Goal: Complete application form

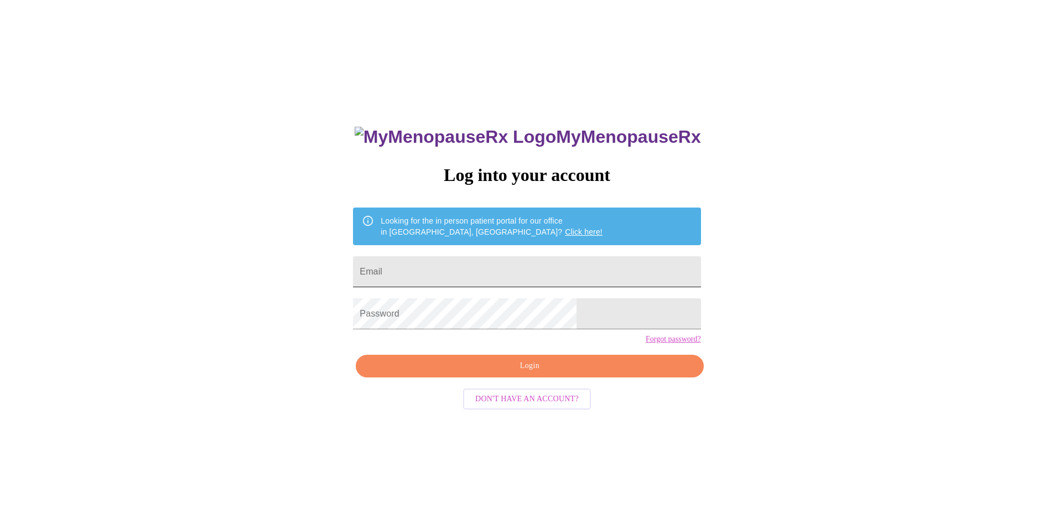
click at [536, 266] on input "Email" at bounding box center [526, 271] width 347 height 31
type input "[EMAIL_ADDRESS][DOMAIN_NAME]"
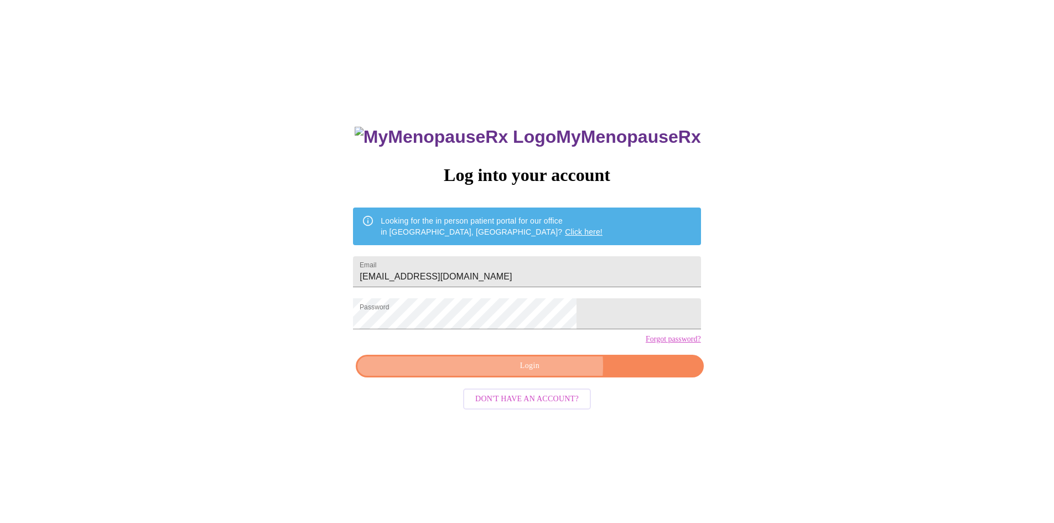
click at [542, 373] on span "Login" at bounding box center [529, 366] width 322 height 14
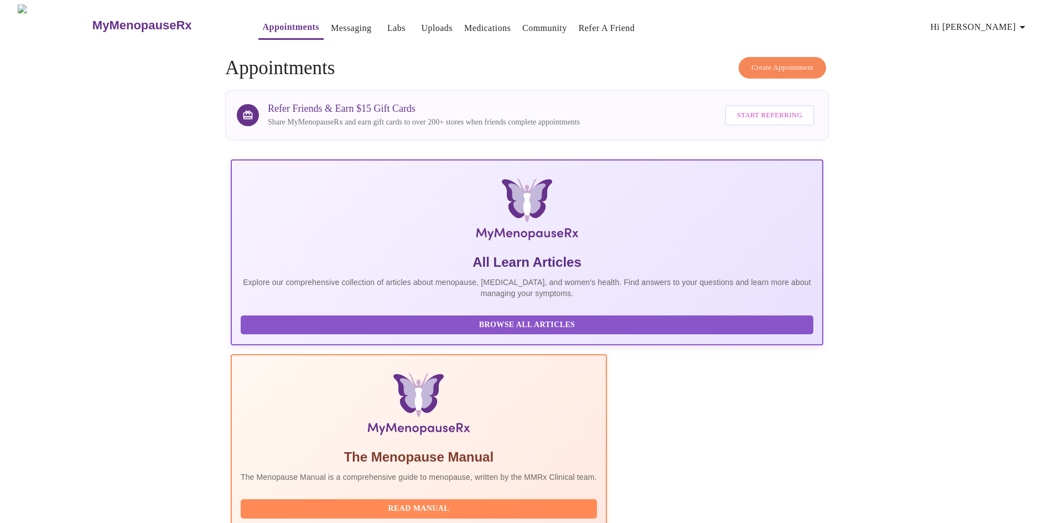
scroll to position [166, 0]
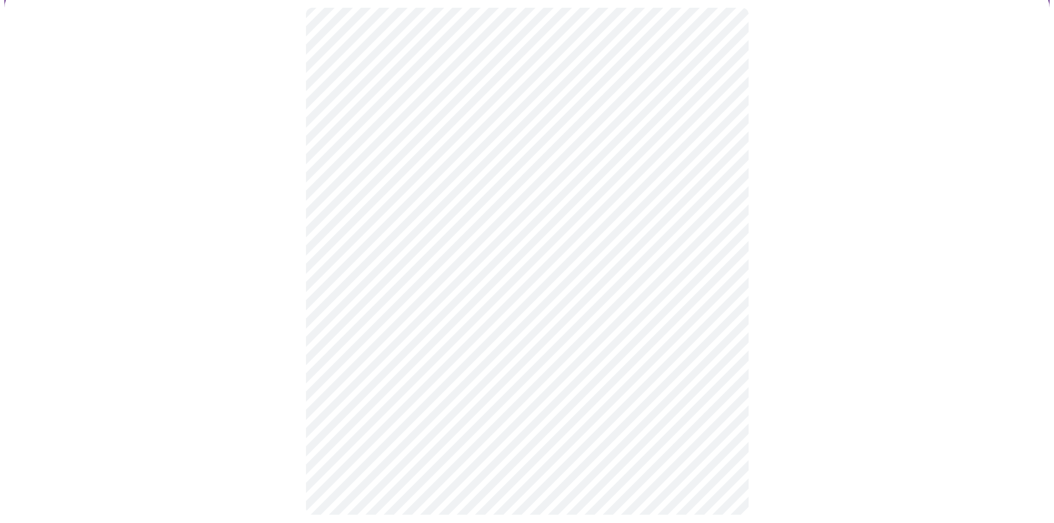
scroll to position [105, 0]
click at [264, 364] on div at bounding box center [526, 251] width 1045 height 551
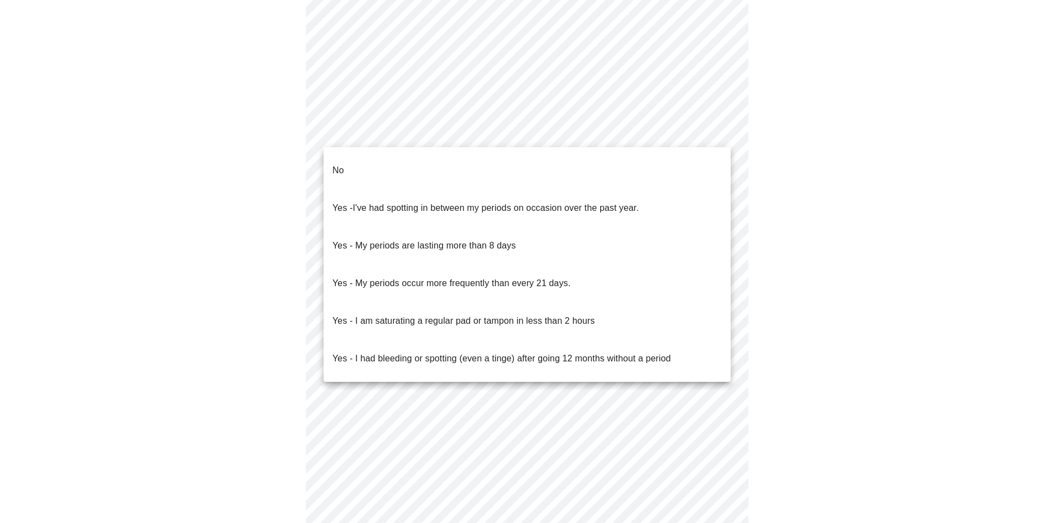
click at [577, 134] on body "MyMenopauseRx Appointments Messaging Labs Uploads Medications Community Refer a…" at bounding box center [530, 30] width 1053 height 1047
click at [564, 277] on p "Yes - My periods occur more frequently than every 21 days." at bounding box center [451, 283] width 238 height 13
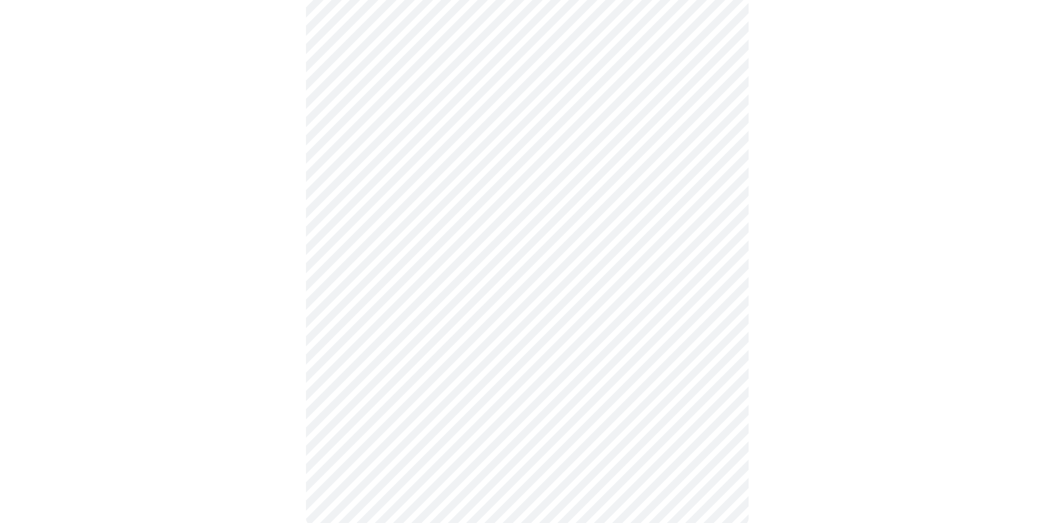
click at [554, 216] on body "MyMenopauseRx Appointments Messaging Labs Uploads Medications Community Refer a…" at bounding box center [526, 27] width 1045 height 1041
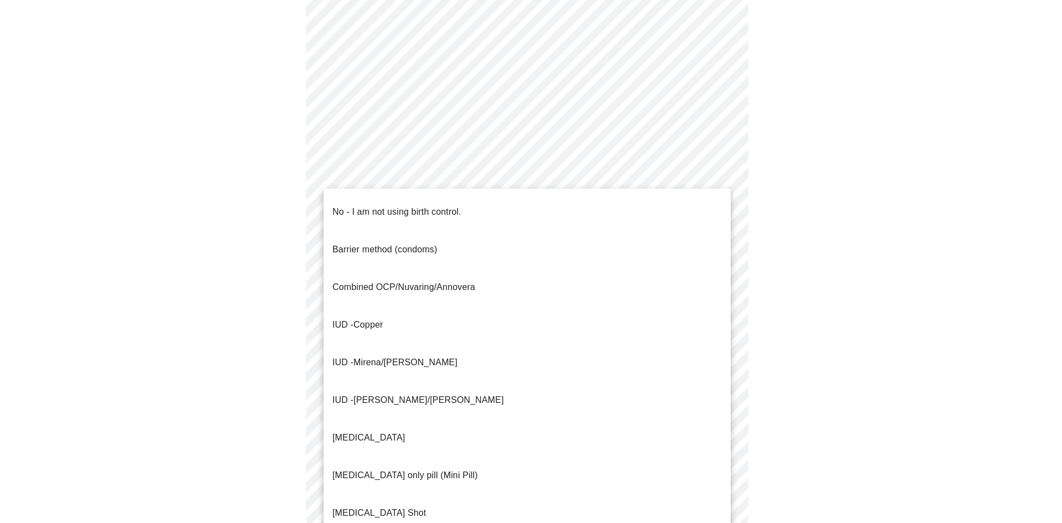
click at [496, 207] on li "No - I am not using birth control." at bounding box center [527, 212] width 407 height 38
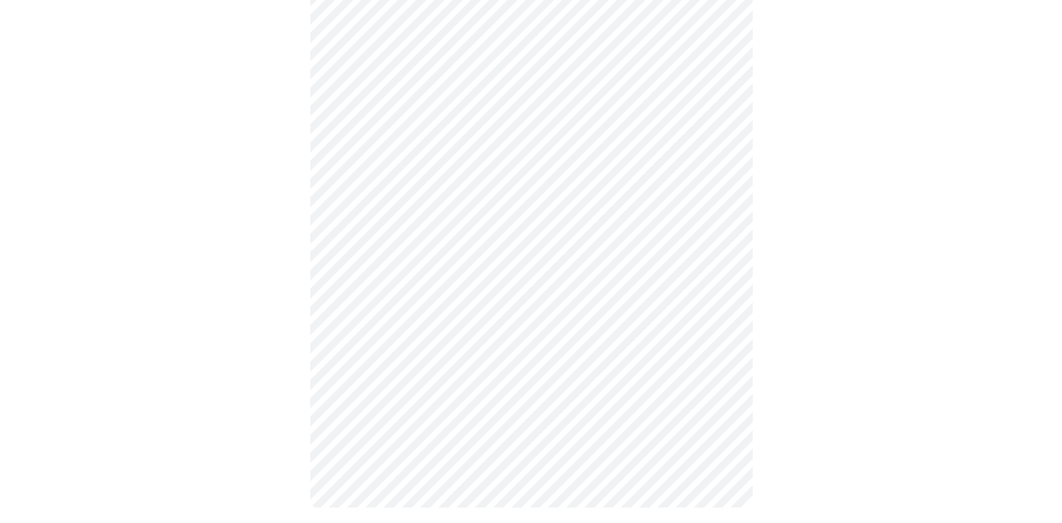
scroll to position [511, 0]
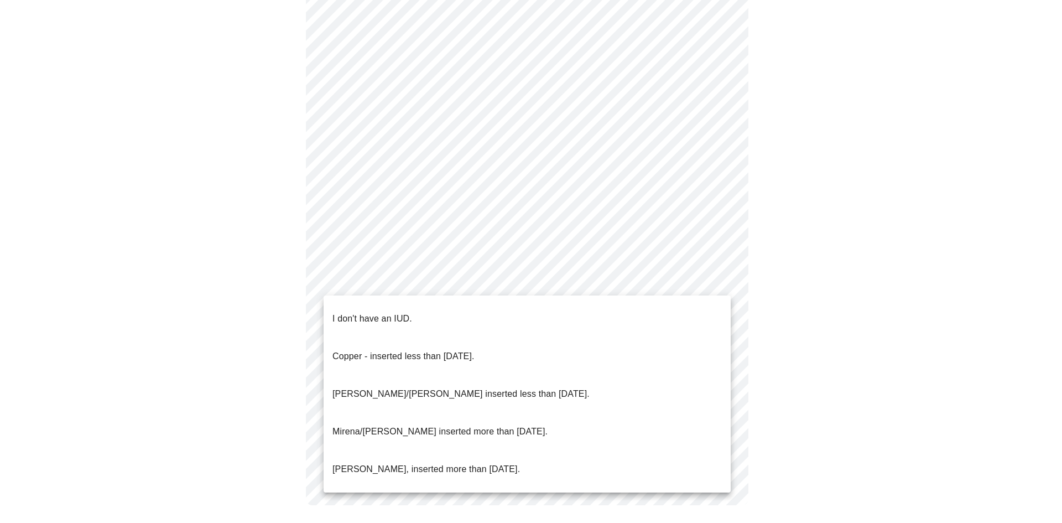
click at [548, 281] on body "MyMenopauseRx Appointments Messaging Labs Uploads Medications Community Refer a…" at bounding box center [530, 10] width 1053 height 1034
click at [400, 312] on p "I don't have an IUD." at bounding box center [372, 318] width 80 height 13
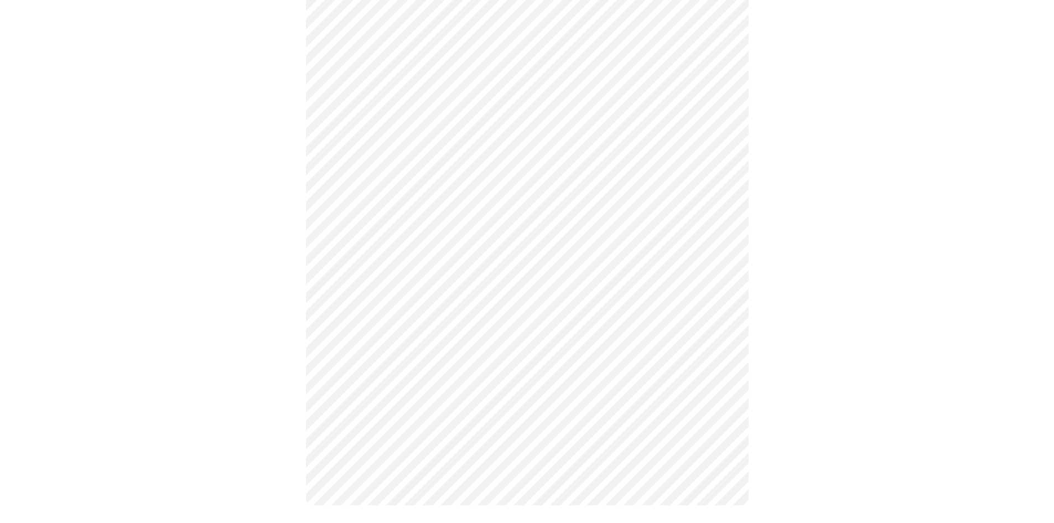
click at [407, 361] on body "MyMenopauseRx Appointments Messaging Labs Uploads Medications Community Refer a…" at bounding box center [526, 13] width 1045 height 1027
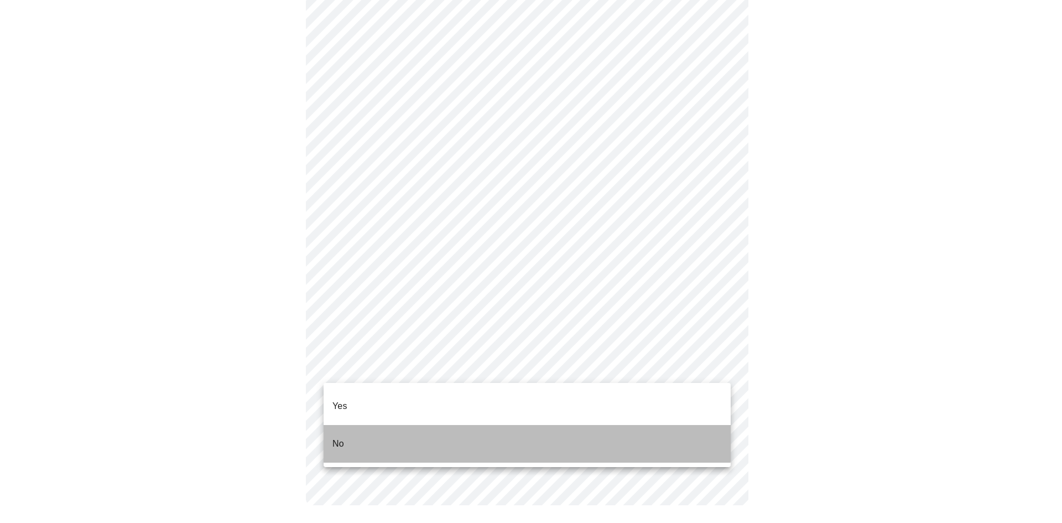
click at [340, 437] on p "No" at bounding box center [338, 443] width 12 height 13
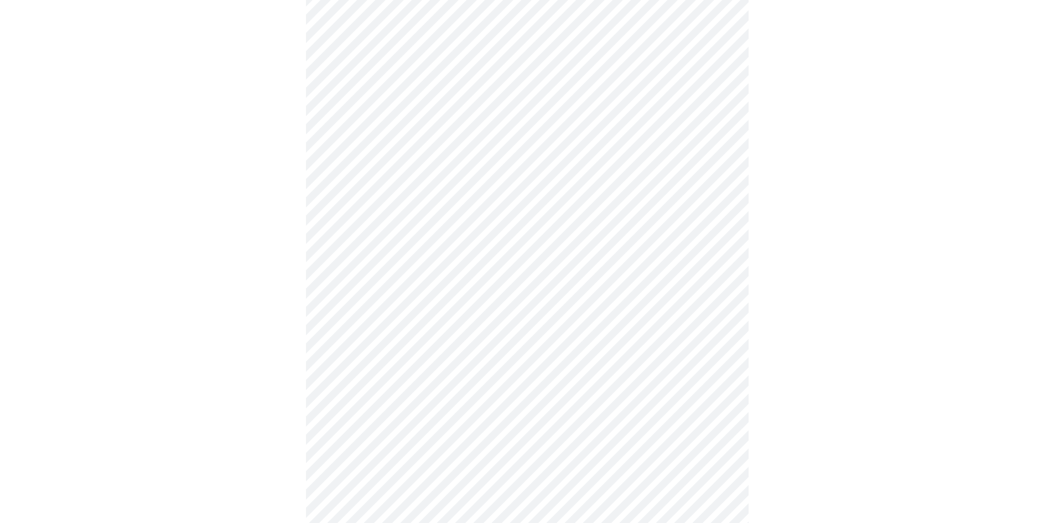
scroll to position [2822, 0]
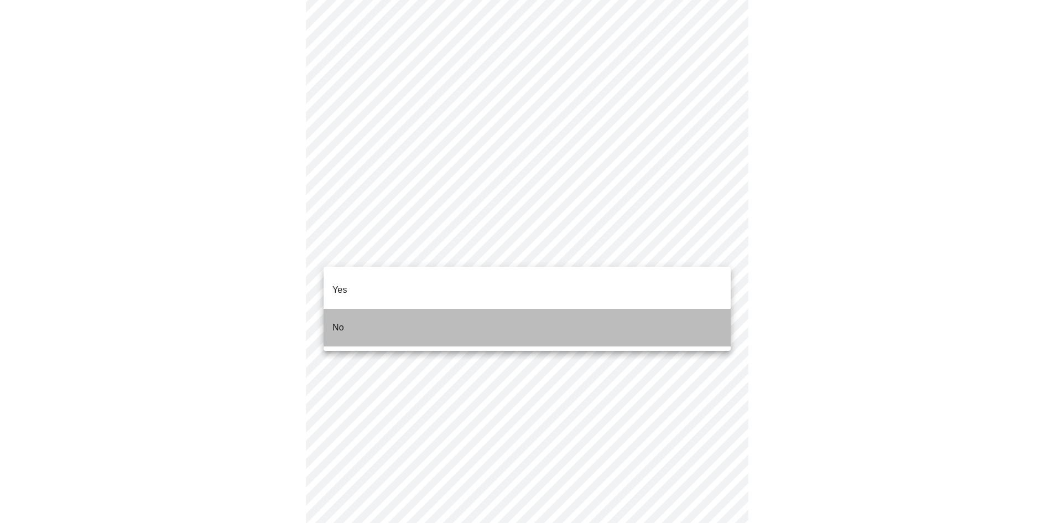
click at [367, 309] on li "No" at bounding box center [527, 328] width 407 height 38
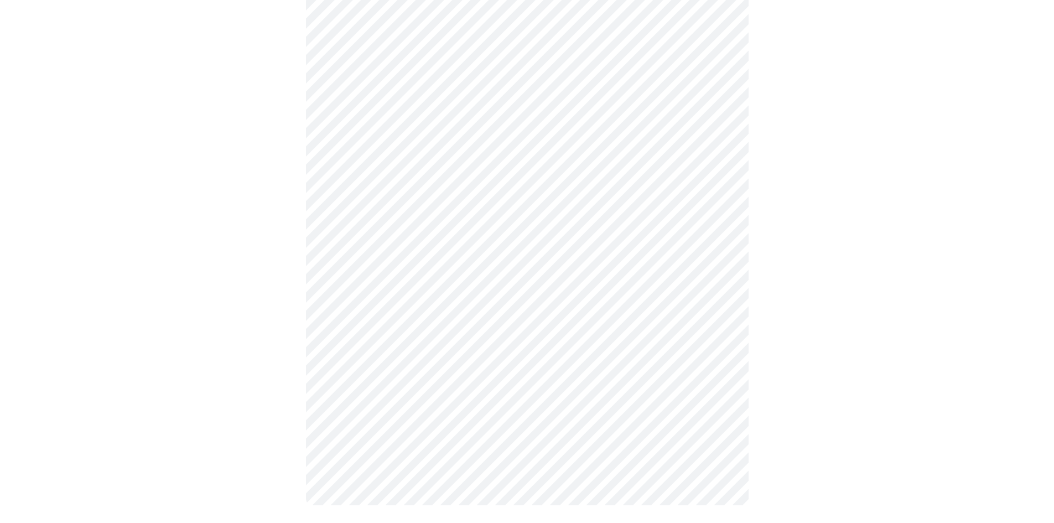
scroll to position [0, 0]
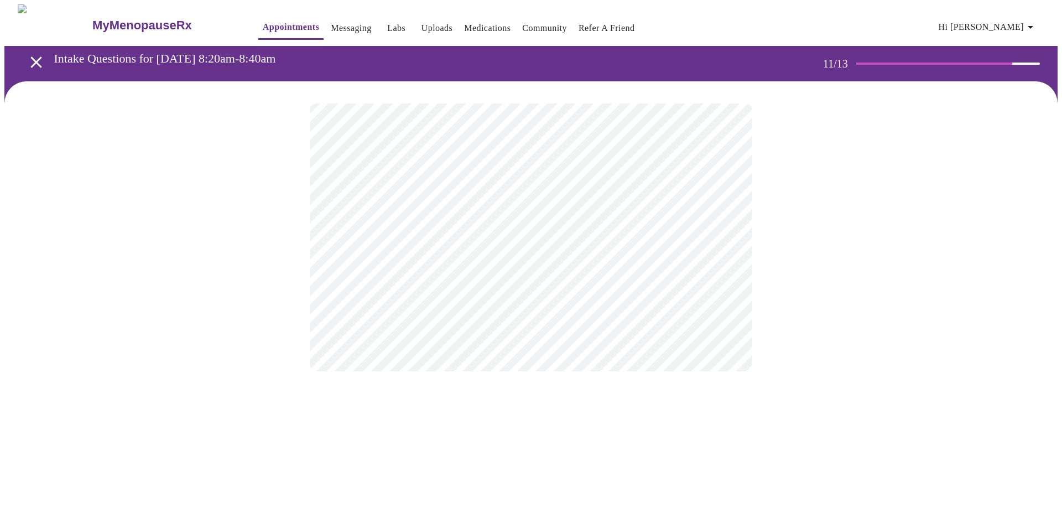
click at [808, 251] on div at bounding box center [530, 237] width 1053 height 312
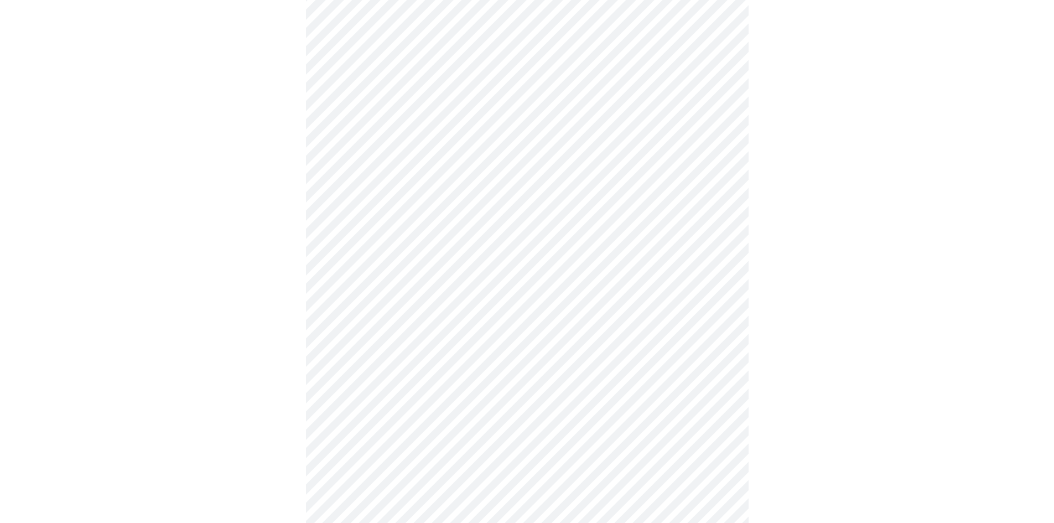
scroll to position [493, 0]
